Goal: Task Accomplishment & Management: Use online tool/utility

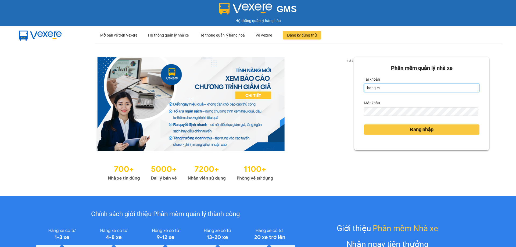
click at [382, 88] on input "hang.ct" at bounding box center [422, 88] width 116 height 9
type input "Anh041084"
drag, startPoint x: 385, startPoint y: 89, endPoint x: 359, endPoint y: 92, distance: 26.8
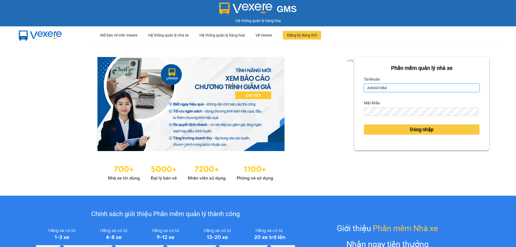
click at [359, 92] on div "Phần mềm quản lý nhà xe Tài khoản Anh041084 Mật khẩu Đăng nhập" at bounding box center [421, 103] width 135 height 93
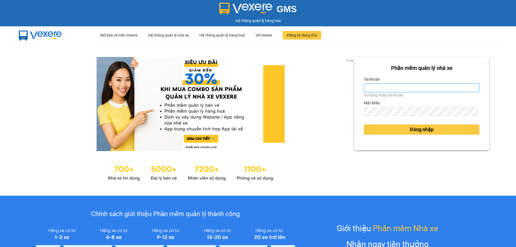
type input "nguyenhoa.ct"
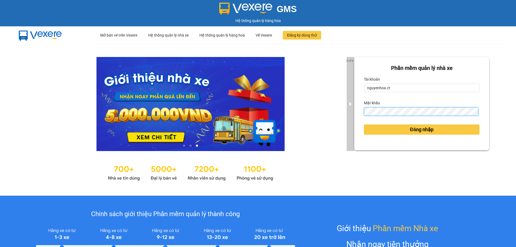
click at [350, 113] on div "3 of 3 Phần mềm quản lý nhà xe Tài khoản nguyenhoa.ct Mật khẩu Đăng nhập" at bounding box center [258, 120] width 516 height 152
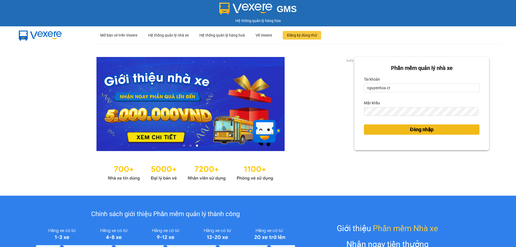
click at [389, 133] on button "Đăng nhập" at bounding box center [422, 130] width 116 height 10
click at [412, 129] on span "Đăng nhập" at bounding box center [422, 130] width 24 height 8
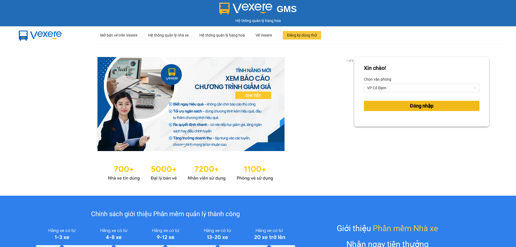
click at [423, 107] on span "Đăng nhập" at bounding box center [422, 106] width 24 height 8
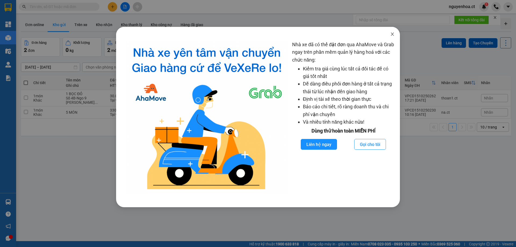
click at [393, 37] on span "Close" at bounding box center [392, 34] width 15 height 15
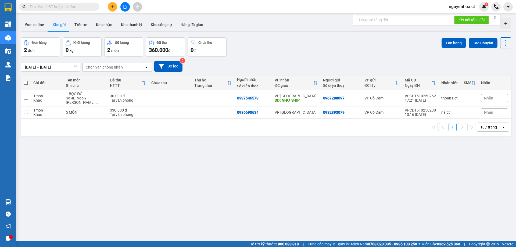
click at [61, 9] on input "text" at bounding box center [61, 7] width 63 height 6
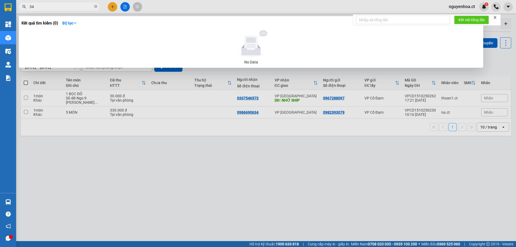
type input "348"
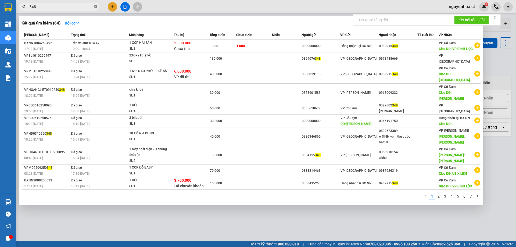
click at [95, 6] on icon "close-circle" at bounding box center [95, 6] width 3 height 3
